Goal: Navigation & Orientation: Find specific page/section

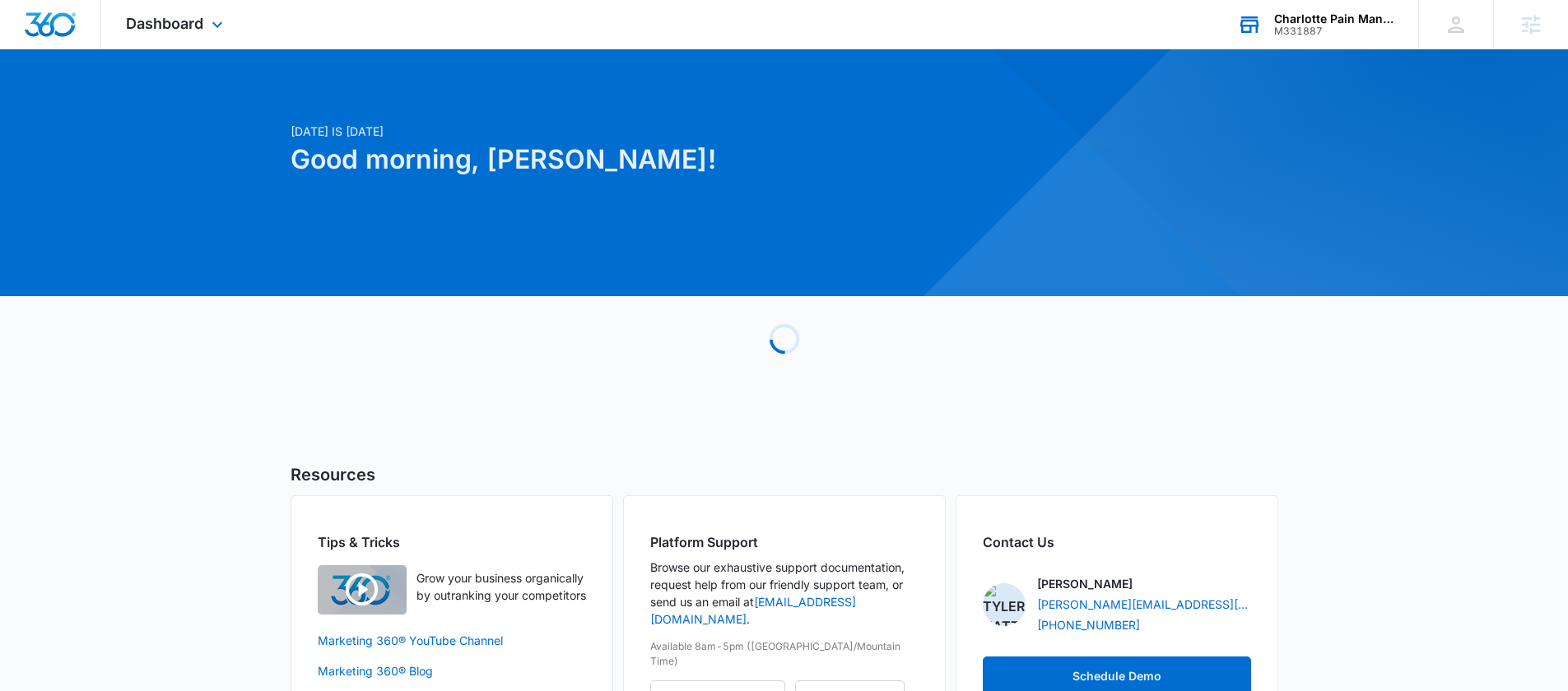
click at [1319, 16] on div "Charlotte Pain Management Center" at bounding box center [1334, 18] width 120 height 13
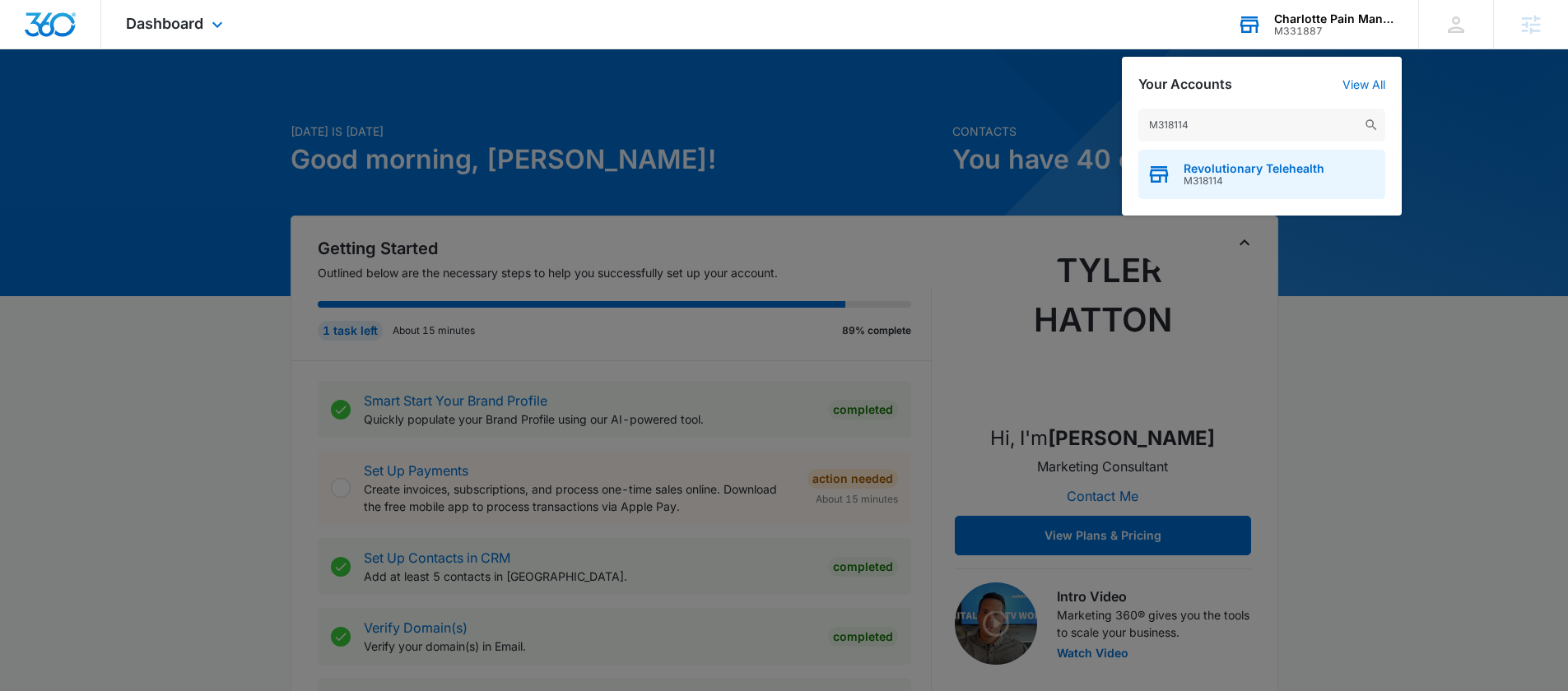
type input "M318114"
click at [1234, 177] on span "M318114" at bounding box center [1254, 181] width 140 height 11
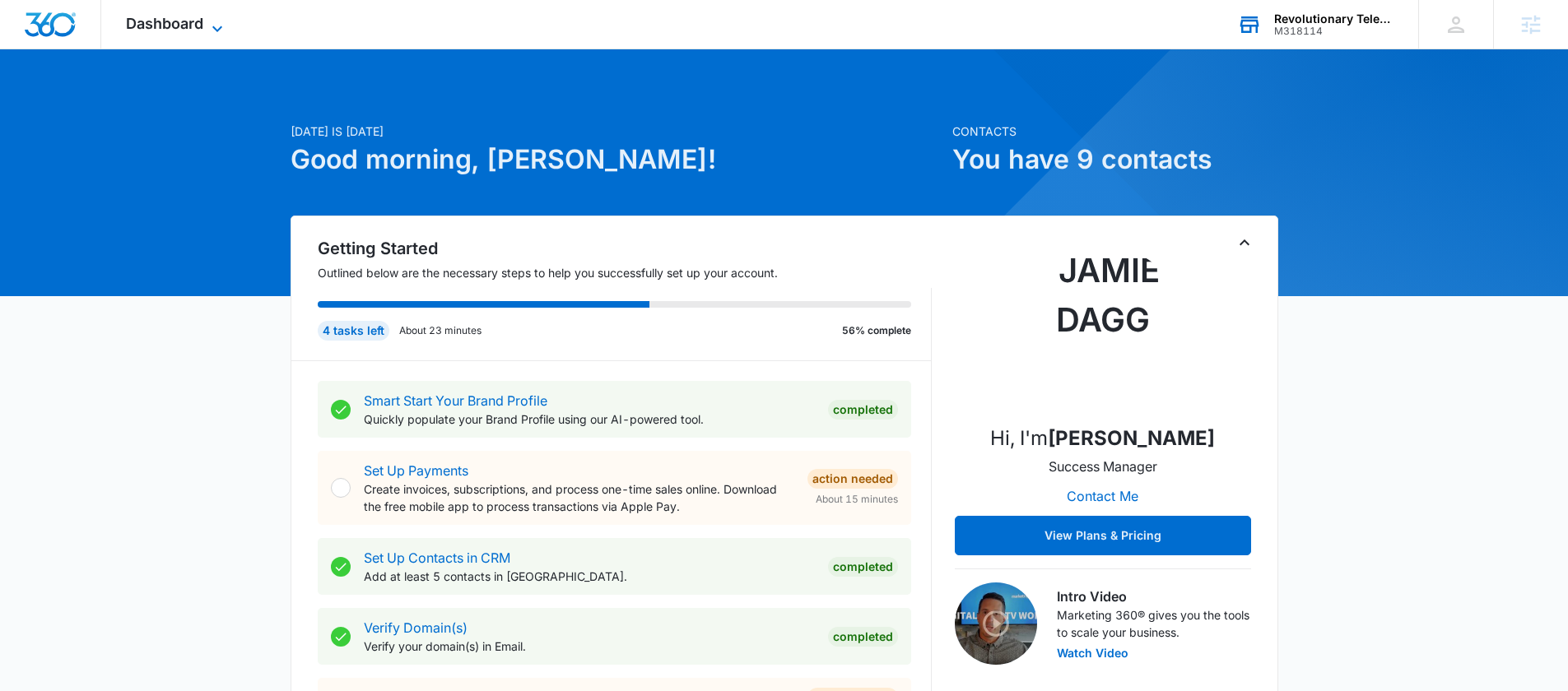
click at [150, 27] on span "Dashboard" at bounding box center [164, 23] width 78 height 18
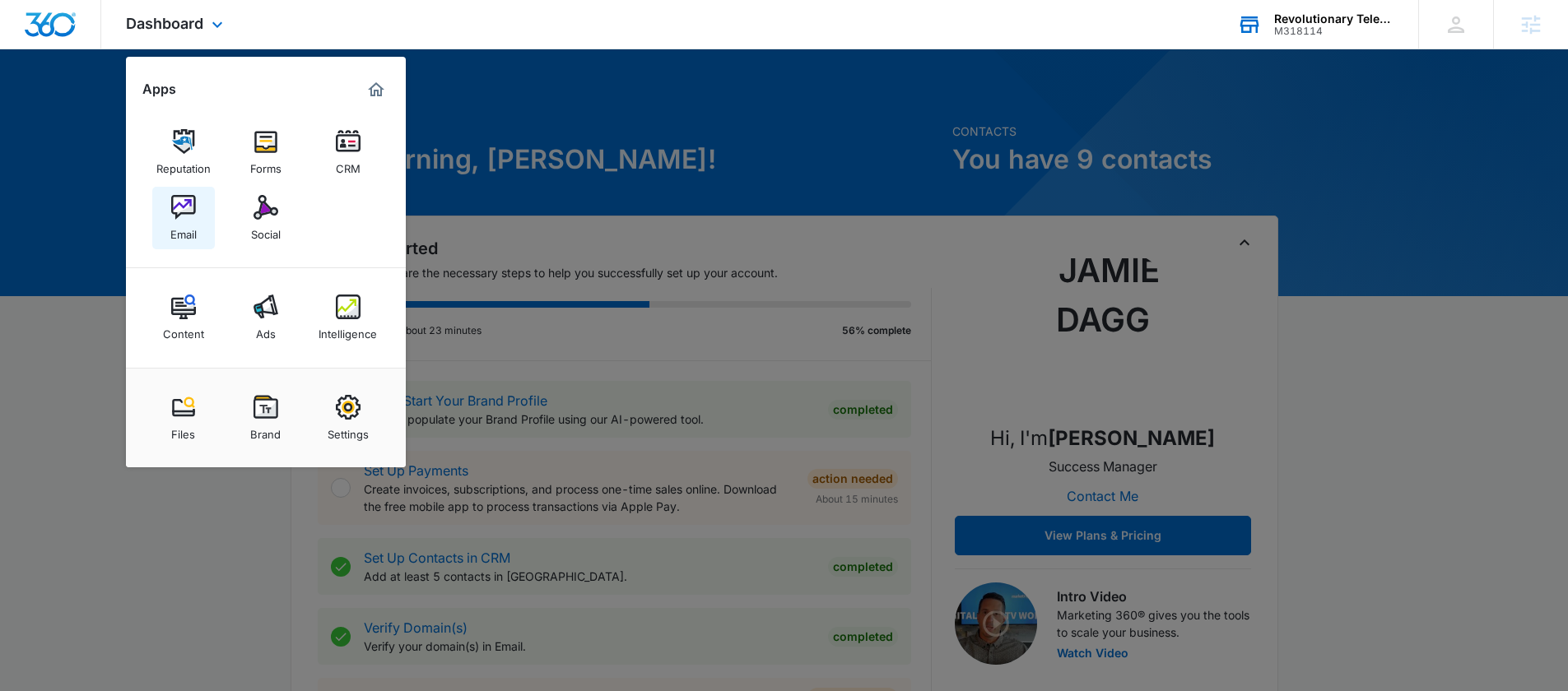
click at [195, 220] on div "Email" at bounding box center [183, 230] width 27 height 21
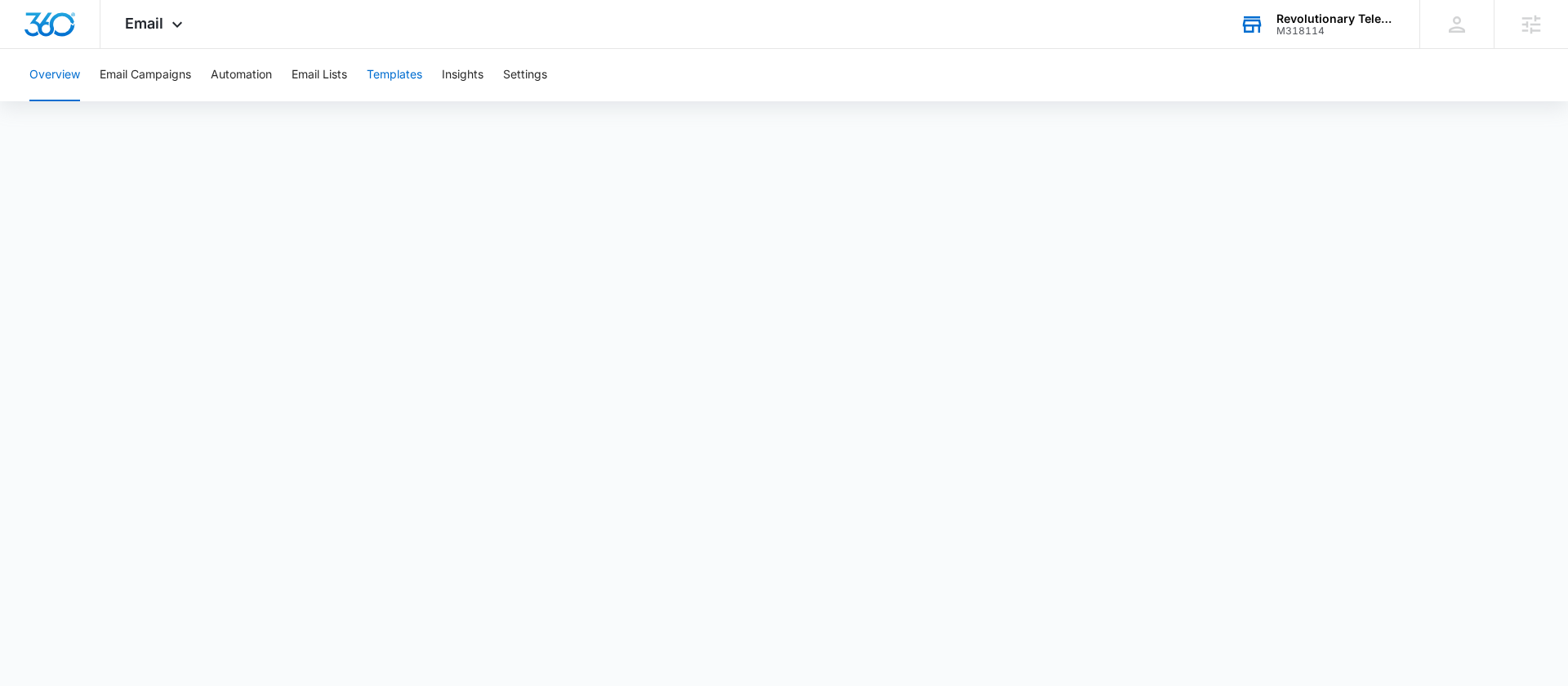
click at [399, 73] on button "Templates" at bounding box center [394, 74] width 56 height 52
click at [125, 73] on button "Email Campaigns" at bounding box center [146, 74] width 92 height 52
click at [414, 70] on button "Templates" at bounding box center [394, 74] width 56 height 52
click at [319, 81] on button "Email Lists" at bounding box center [319, 74] width 56 height 52
click at [411, 77] on button "Templates" at bounding box center [394, 74] width 56 height 52
